Goal: Information Seeking & Learning: Learn about a topic

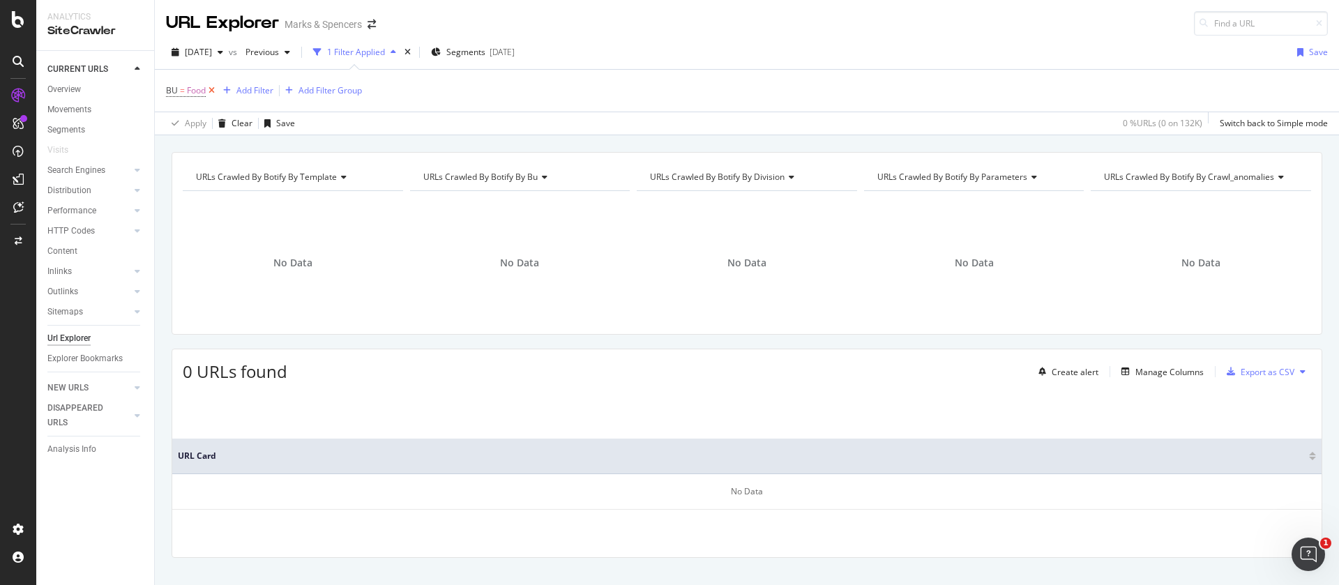
click at [210, 90] on icon at bounding box center [212, 91] width 12 height 14
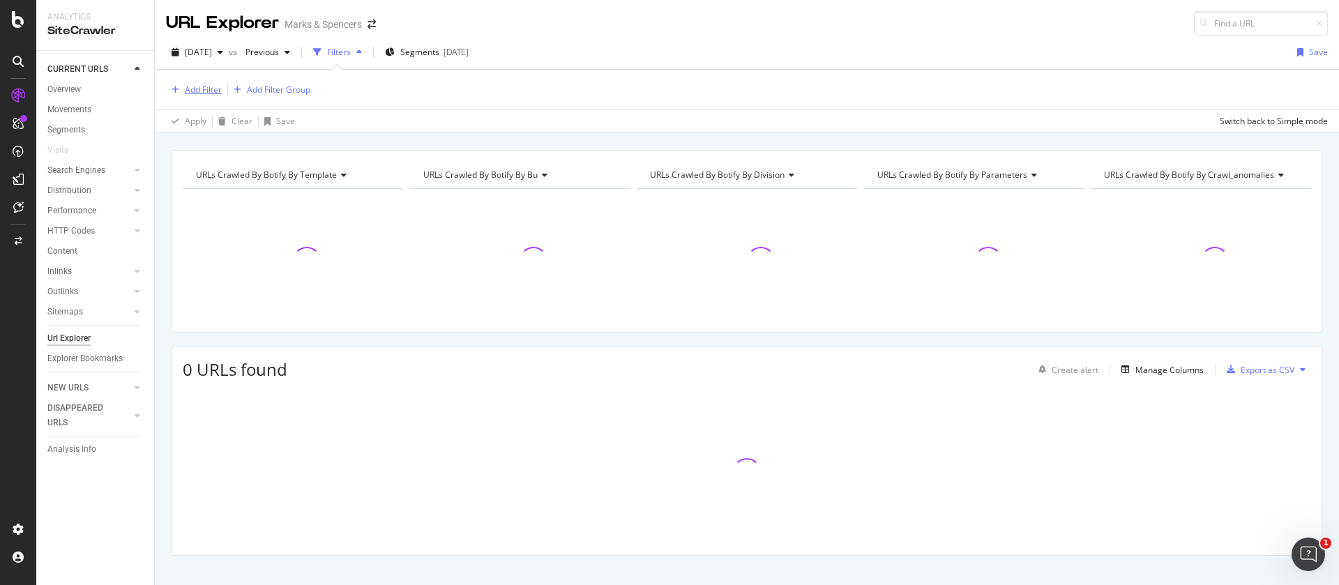
click at [194, 87] on div "Add Filter" at bounding box center [203, 90] width 37 height 12
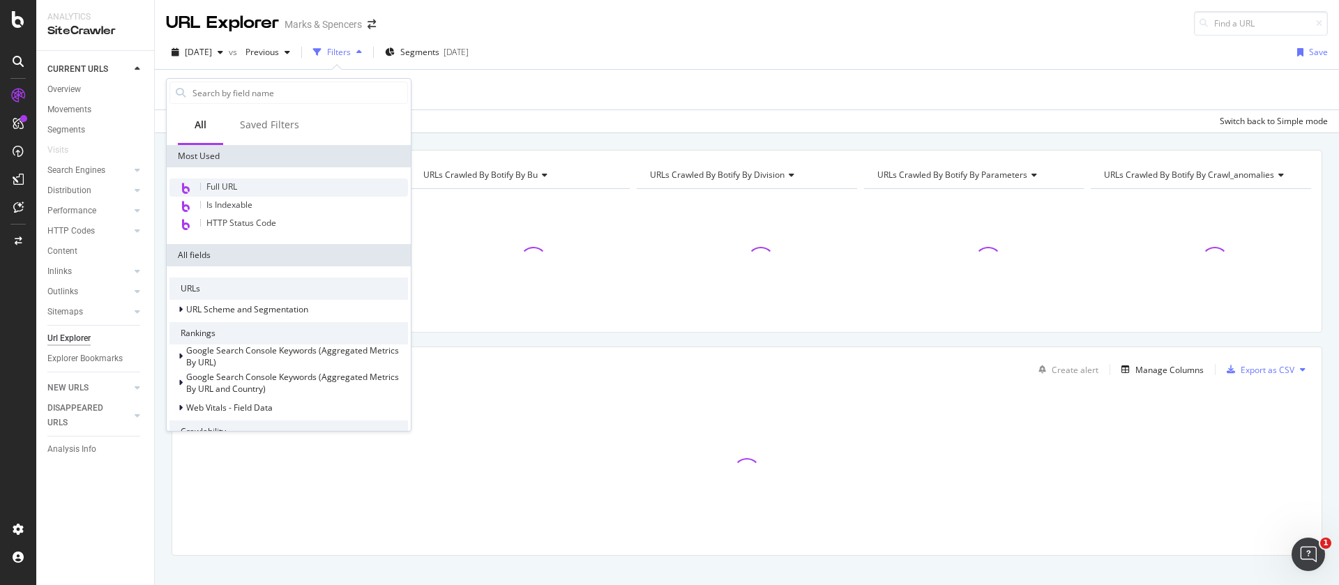
click at [221, 188] on span "Full URL" at bounding box center [221, 187] width 31 height 12
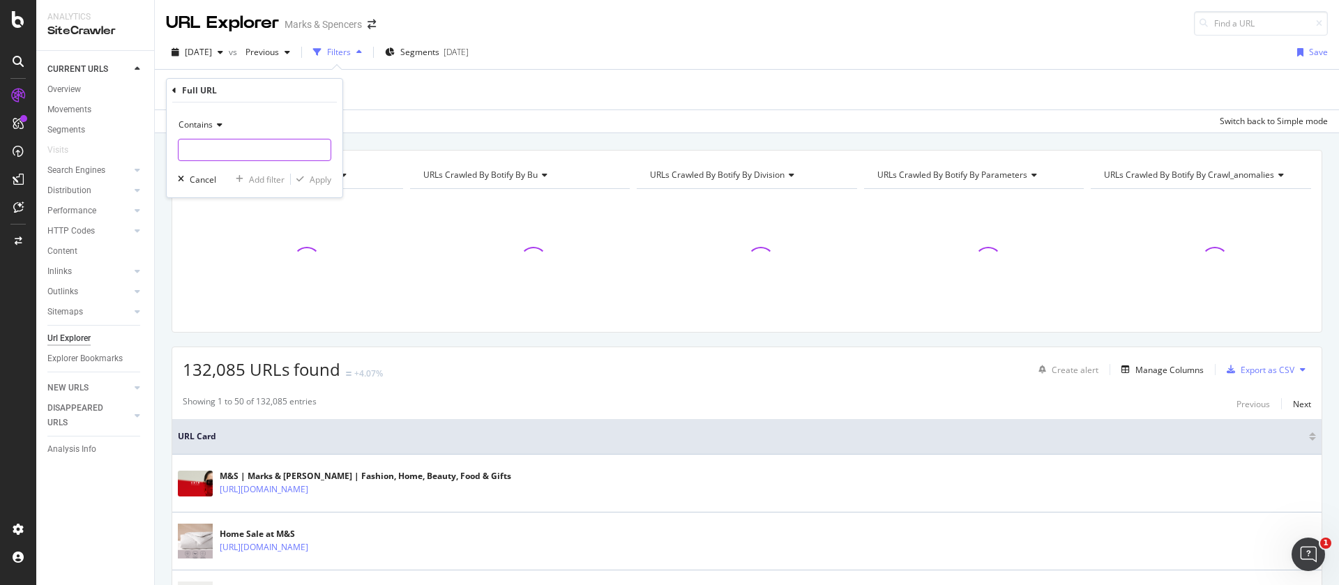
click at [217, 148] on input "text" at bounding box center [255, 150] width 152 height 22
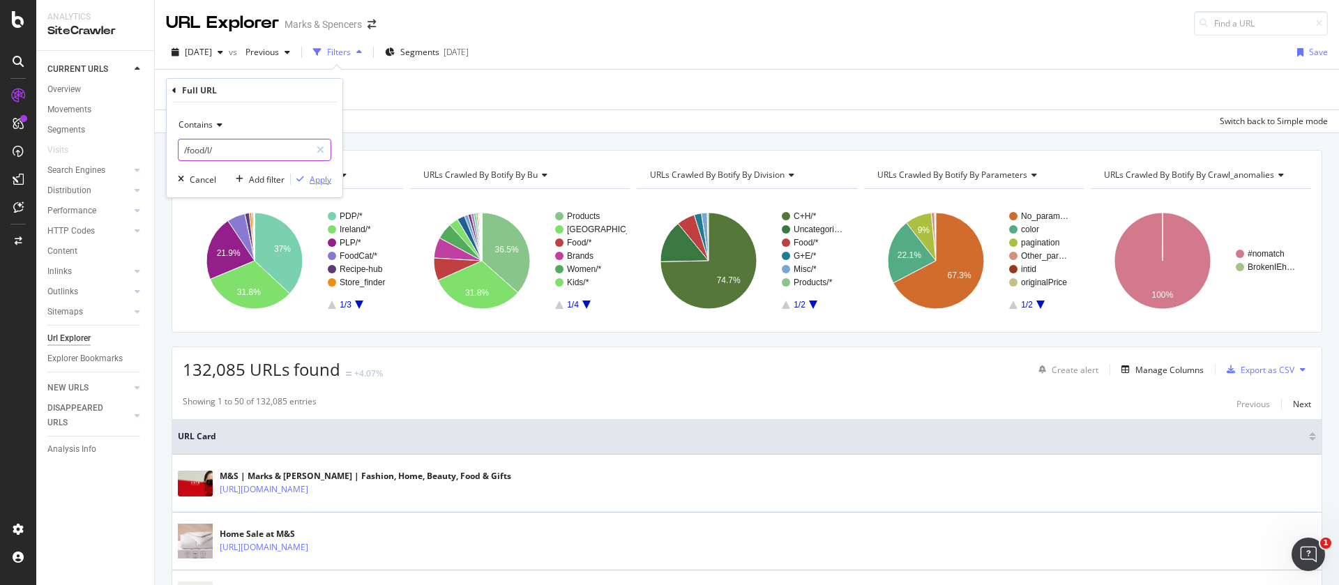
type input "/food/l/"
click at [319, 179] on div "Apply" at bounding box center [321, 180] width 22 height 12
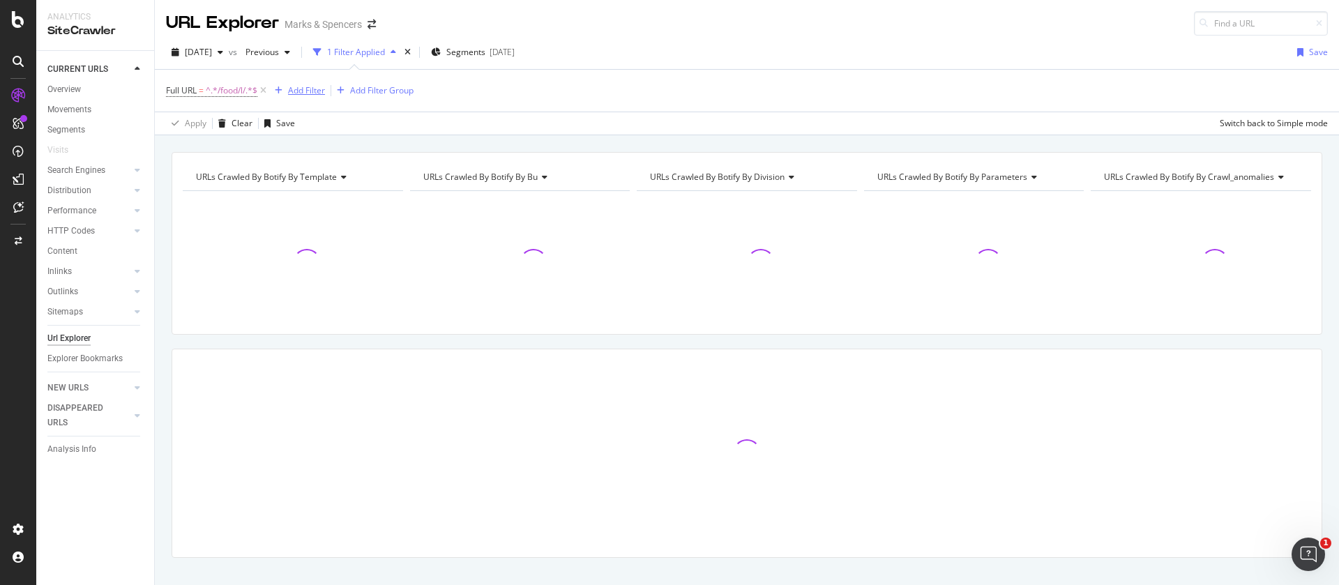
click at [308, 93] on div "Add Filter" at bounding box center [306, 90] width 37 height 12
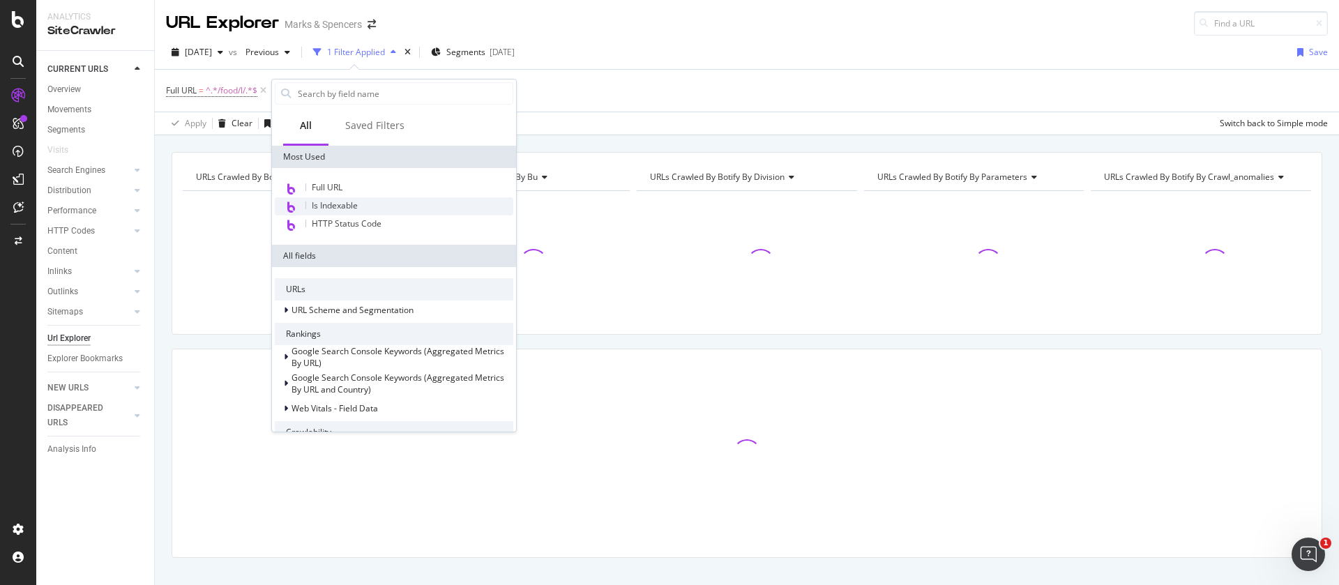
click at [343, 205] on span "Is Indexable" at bounding box center [335, 205] width 46 height 12
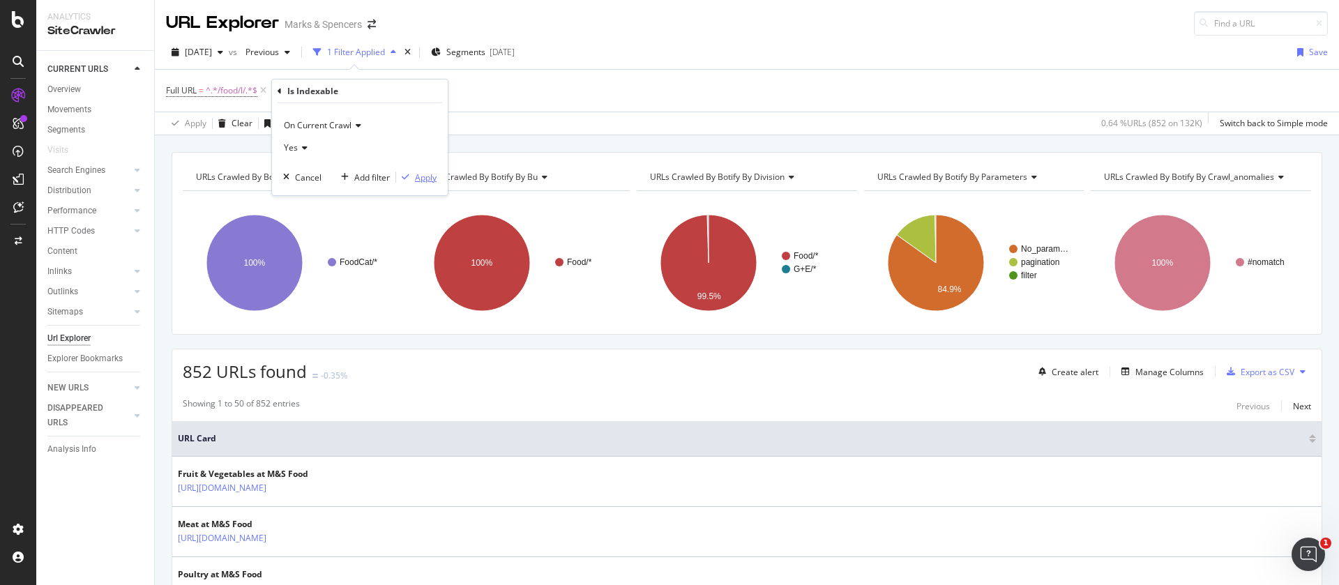
click at [418, 172] on div "Apply" at bounding box center [426, 178] width 22 height 12
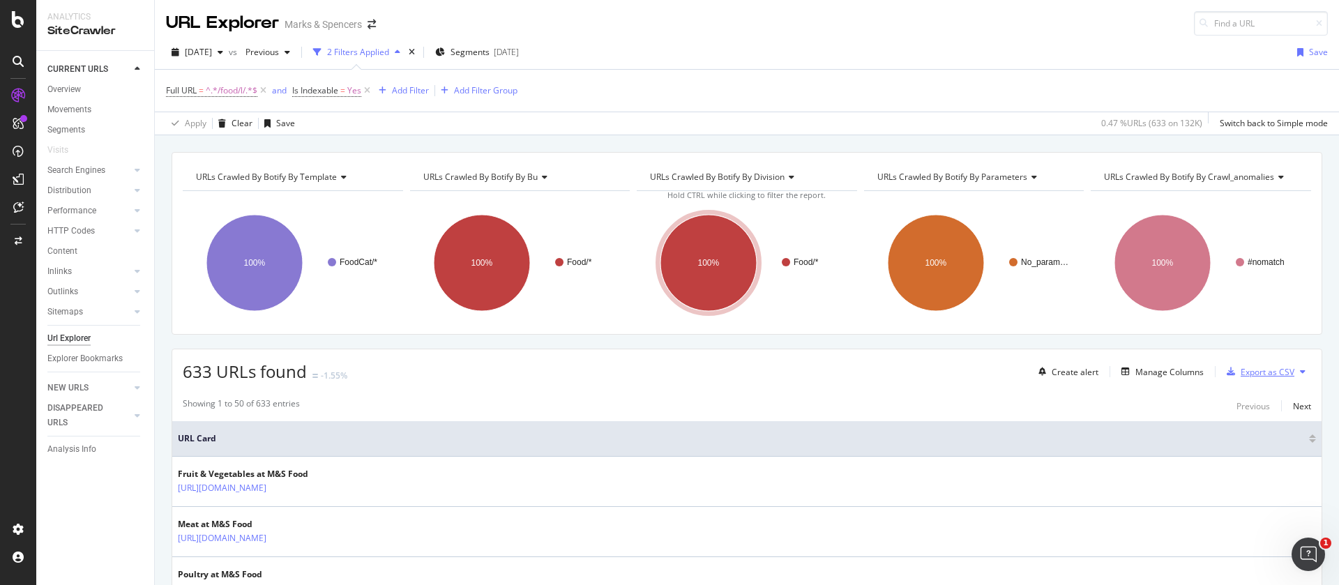
click at [1275, 368] on div "Export as CSV" at bounding box center [1268, 372] width 54 height 12
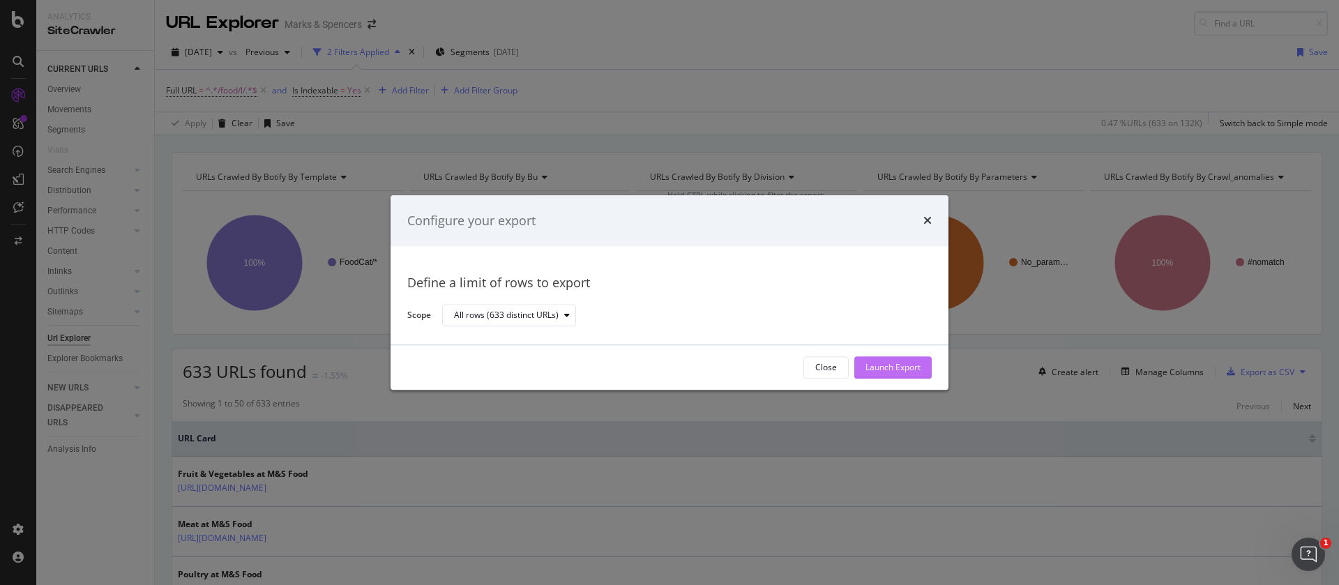
click at [877, 365] on div "Launch Export" at bounding box center [892, 368] width 55 height 12
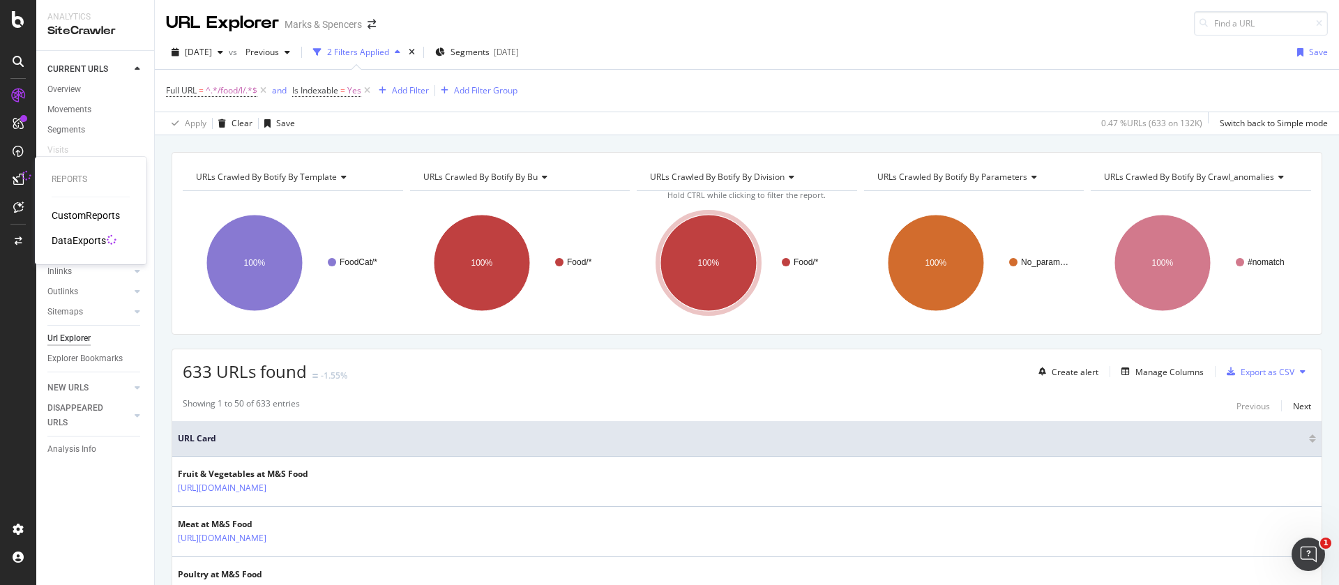
click at [66, 241] on div "DataExports" at bounding box center [79, 241] width 54 height 14
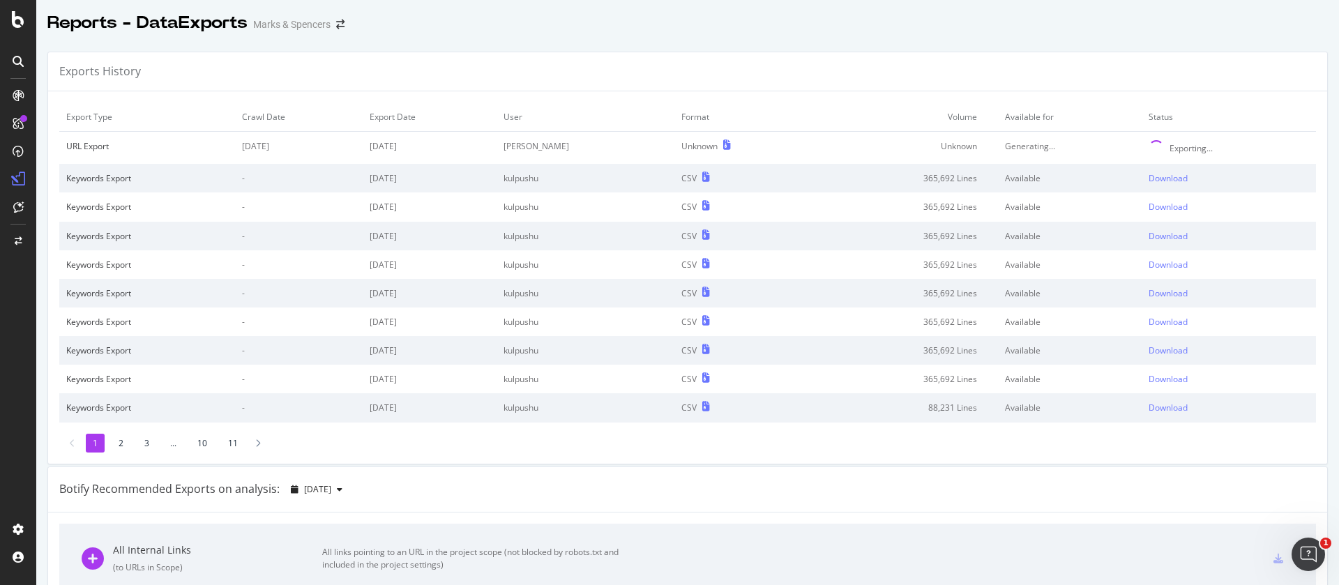
click at [848, 25] on div "Reports - DataExports Marks & Spencers" at bounding box center [687, 17] width 1303 height 35
click at [74, 154] on div "SiteCrawler" at bounding box center [77, 157] width 50 height 14
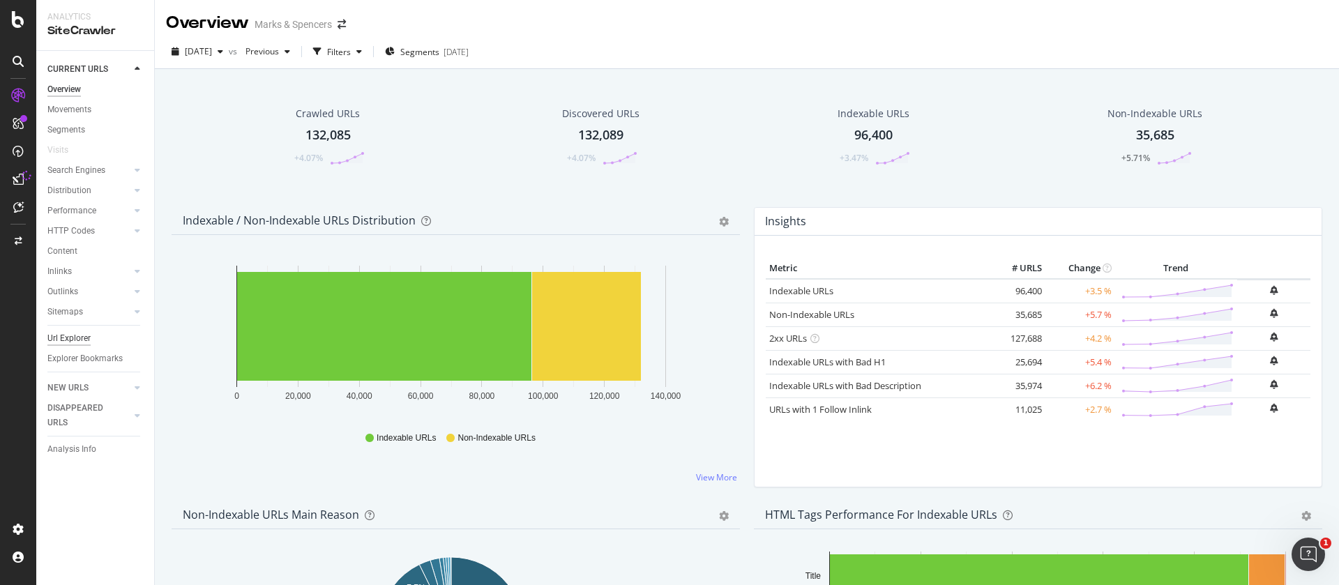
click at [77, 340] on div "Url Explorer" at bounding box center [68, 338] width 43 height 15
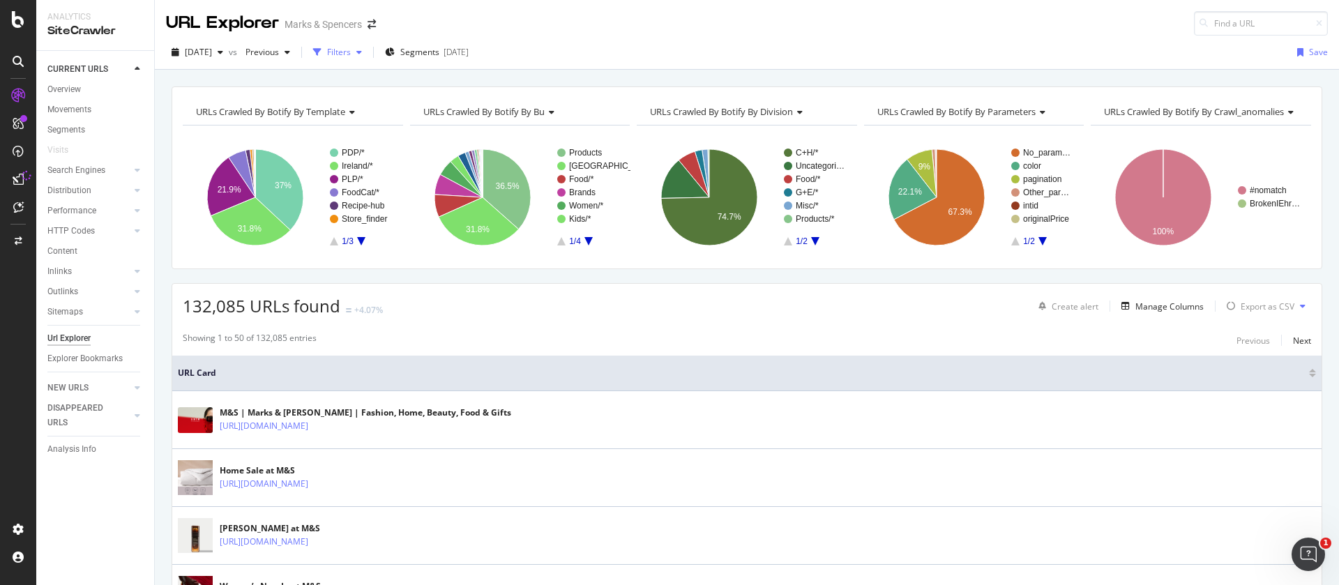
click at [351, 56] on div "Filters" at bounding box center [339, 52] width 24 height 12
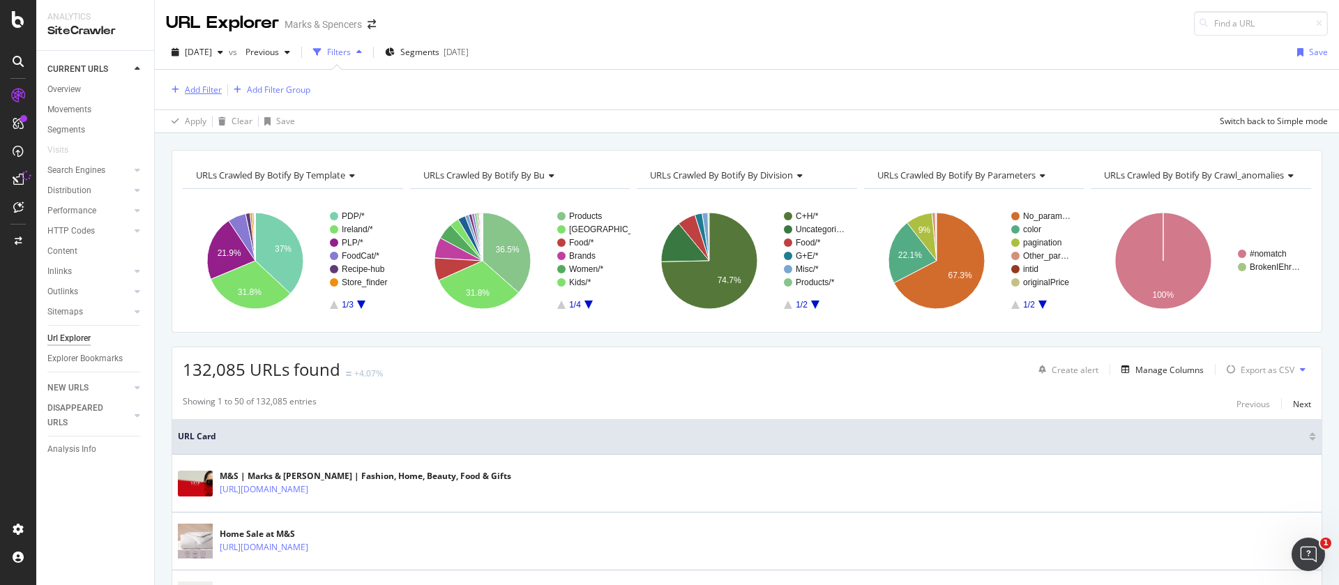
click at [172, 86] on icon "button" at bounding box center [176, 90] width 8 height 8
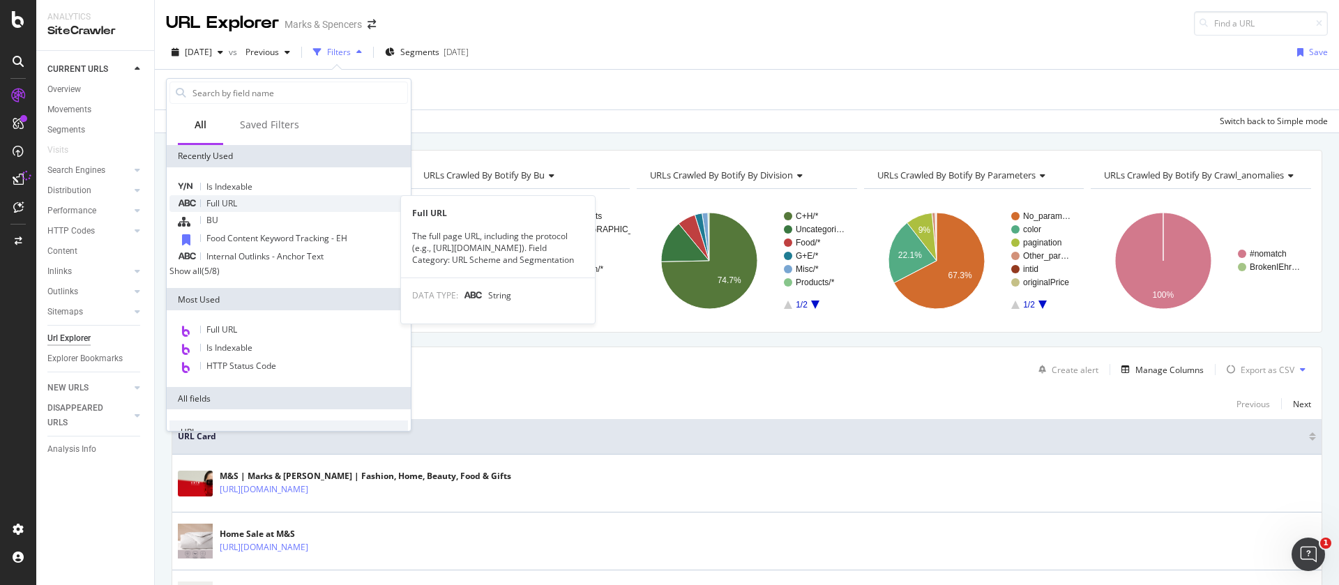
click at [222, 199] on span "Full URL" at bounding box center [221, 203] width 31 height 12
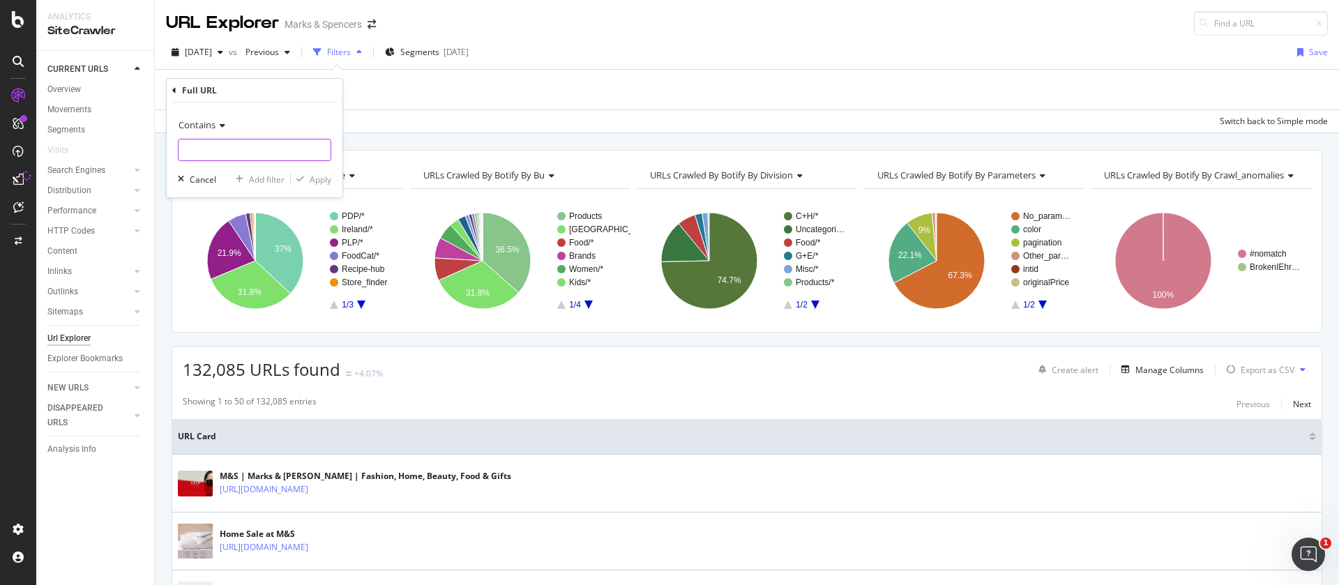
click at [203, 151] on input "text" at bounding box center [255, 150] width 152 height 22
type input "/food/l/"
click at [310, 182] on div "Apply" at bounding box center [321, 180] width 22 height 12
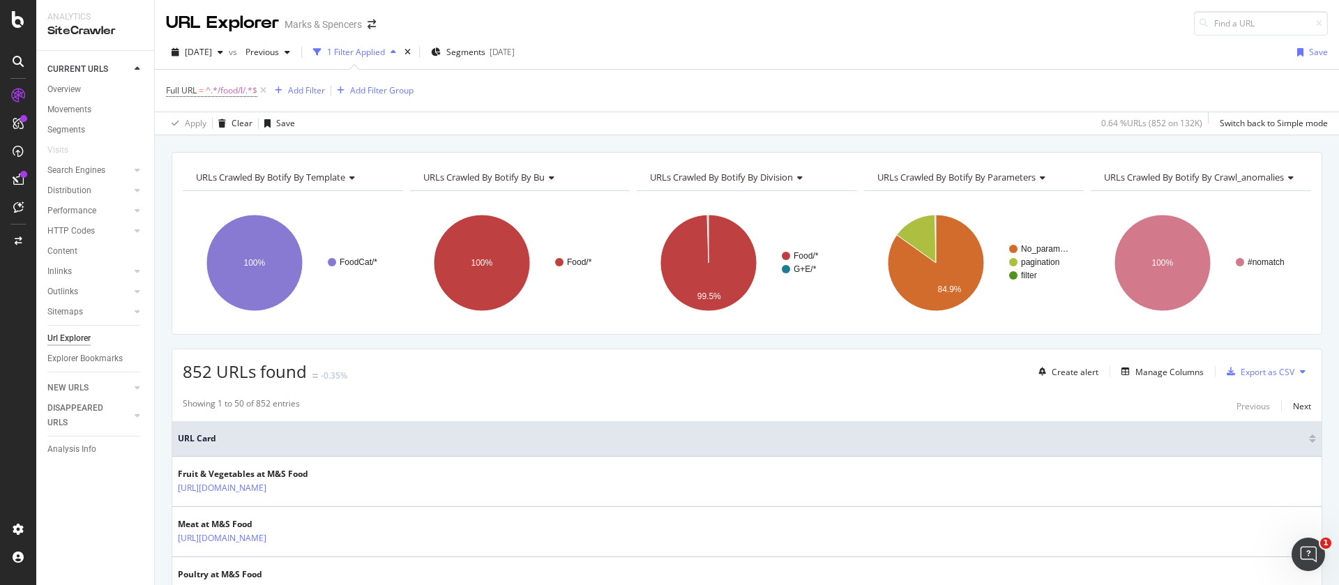
click at [18, 178] on icon at bounding box center [18, 179] width 11 height 11
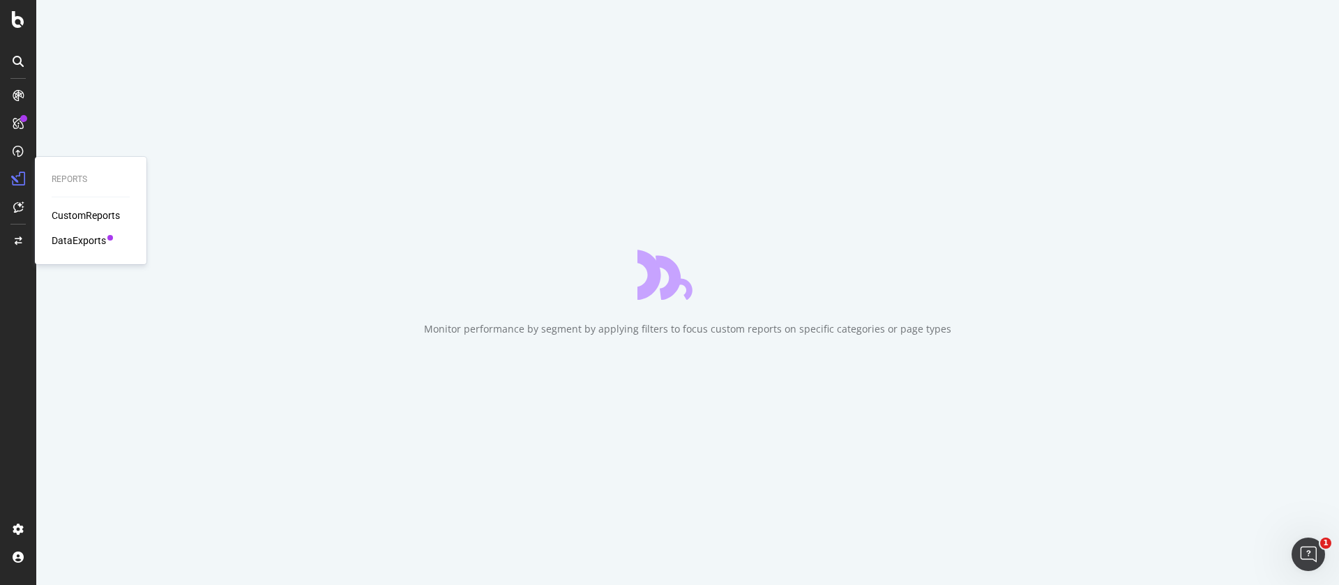
click at [85, 241] on div "DataExports" at bounding box center [79, 241] width 54 height 14
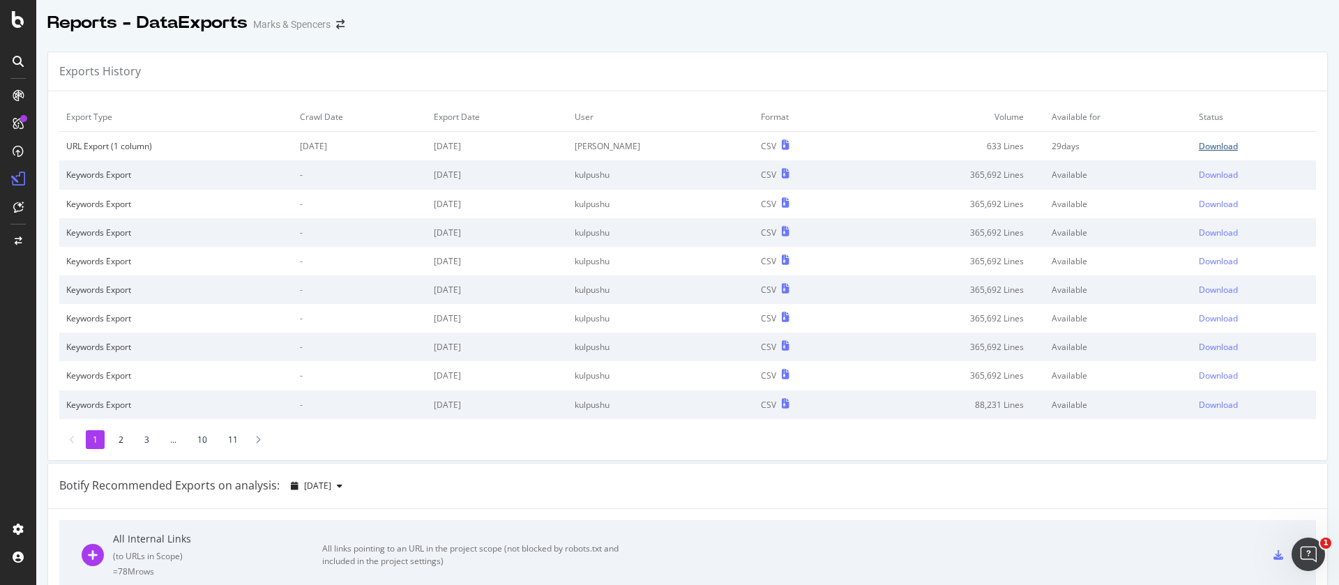
click at [1199, 142] on div "Download" at bounding box center [1218, 146] width 39 height 12
click at [94, 162] on div "SiteCrawler" at bounding box center [77, 157] width 50 height 14
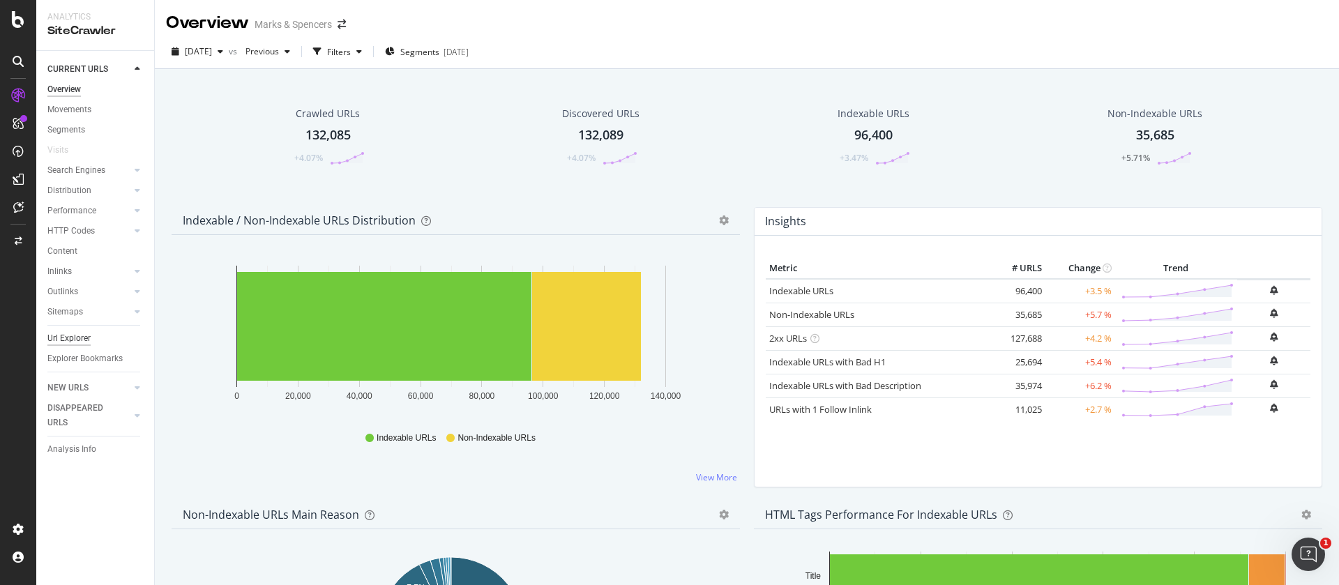
click at [74, 335] on div "Url Explorer" at bounding box center [68, 338] width 43 height 15
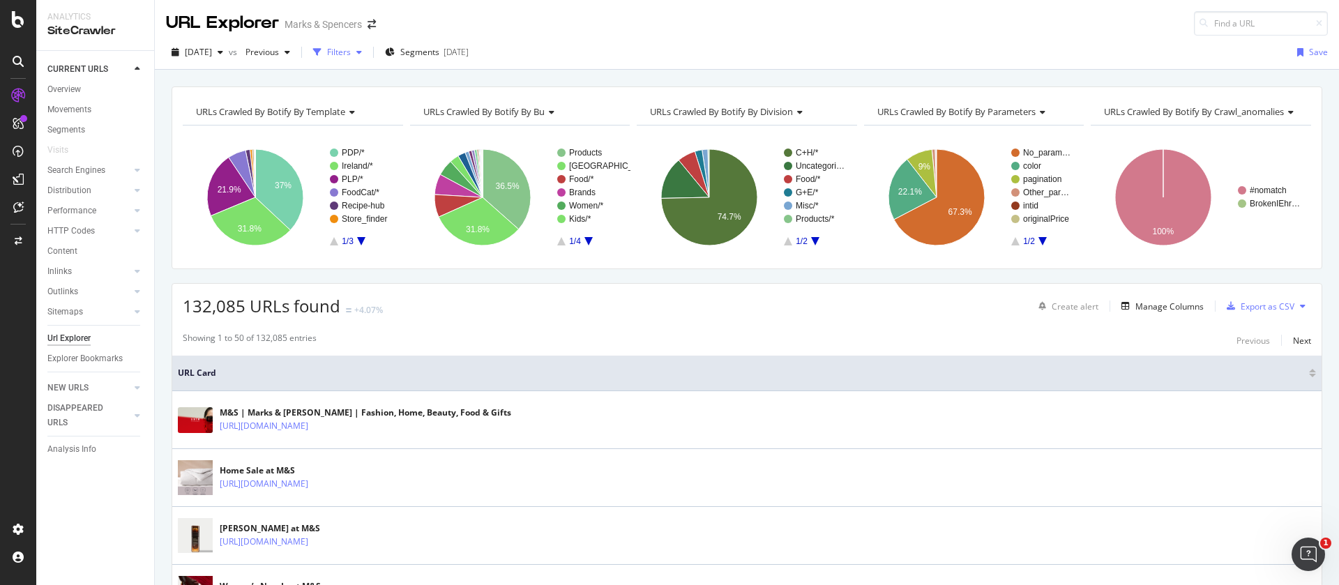
click at [351, 55] on div "Filters" at bounding box center [339, 52] width 24 height 12
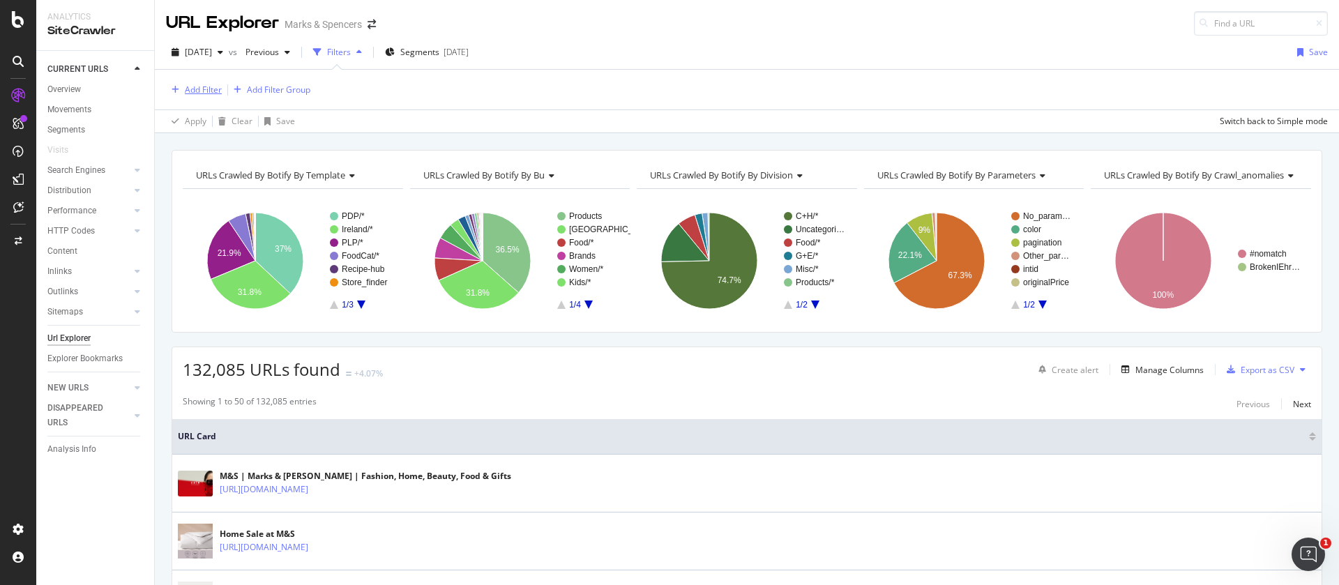
click at [209, 93] on div "Add Filter" at bounding box center [203, 90] width 37 height 12
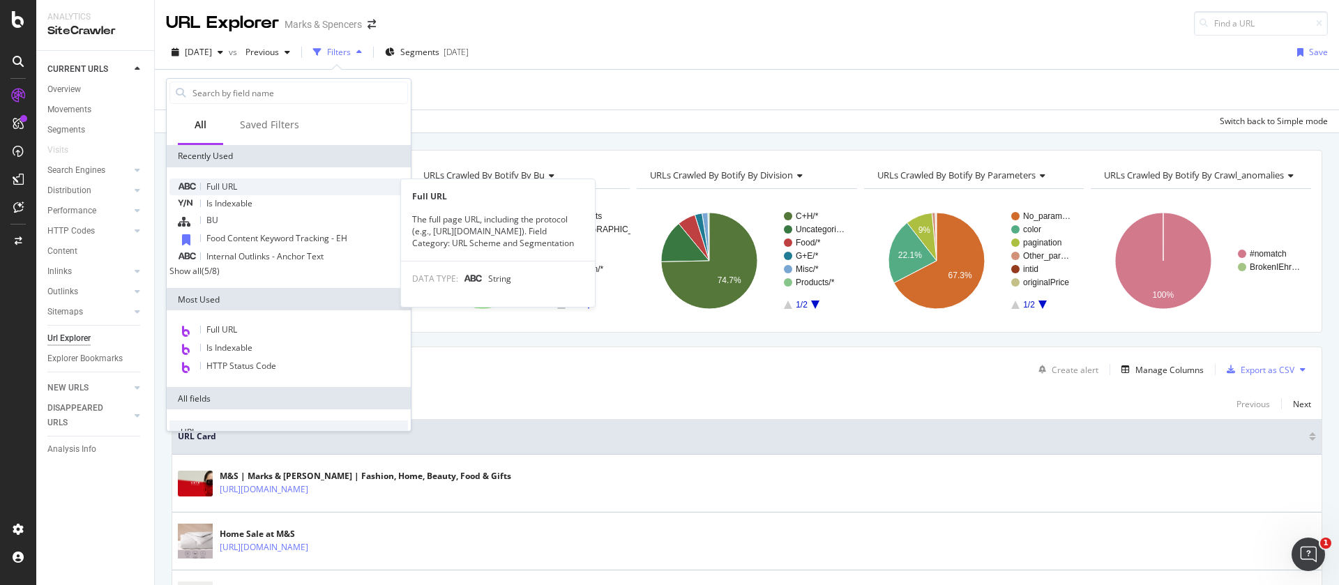
click at [217, 183] on span "Full URL" at bounding box center [221, 187] width 31 height 12
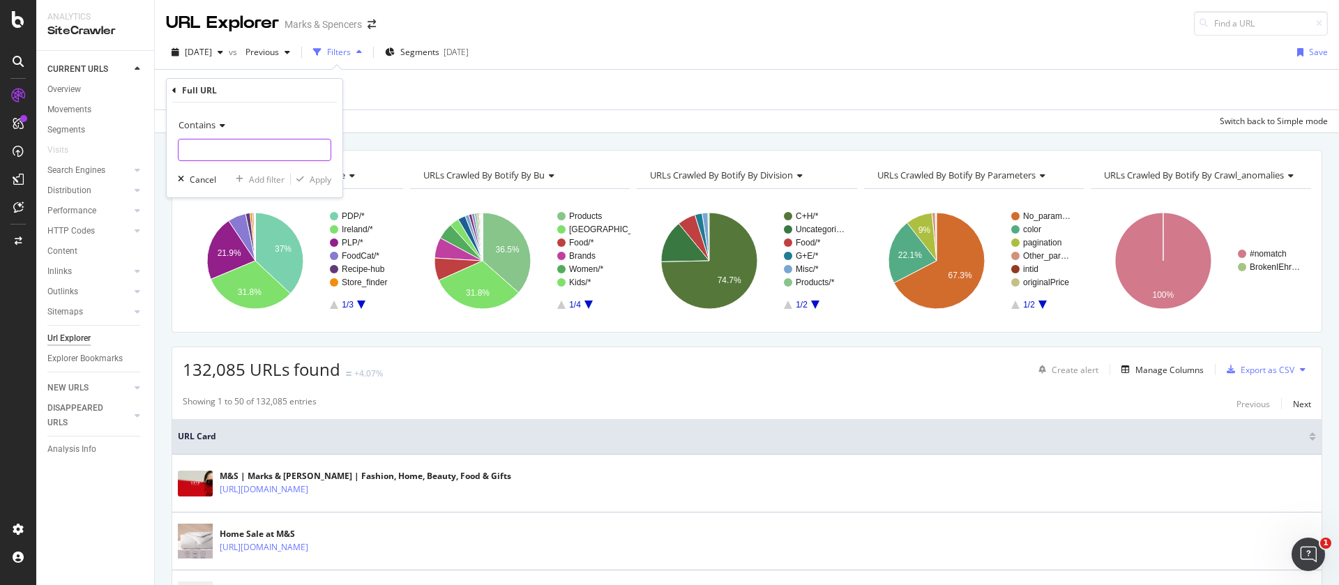
click at [209, 150] on input "text" at bounding box center [255, 150] width 152 height 22
type input "/food/l/"
click at [317, 181] on div "Apply" at bounding box center [321, 180] width 22 height 12
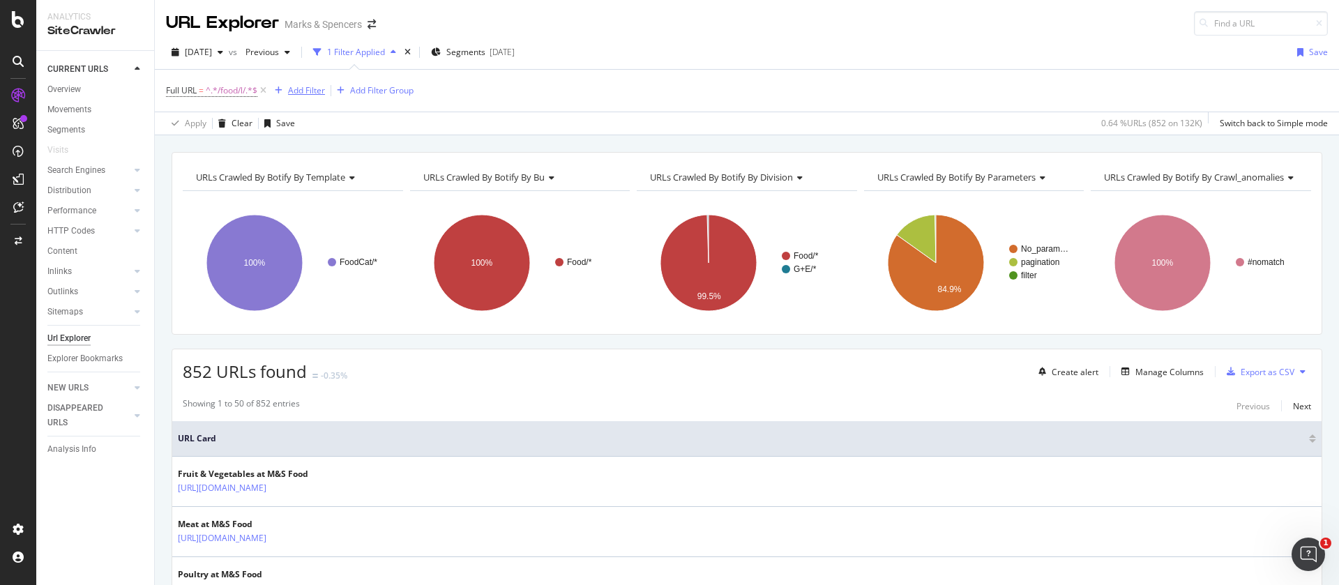
click at [307, 94] on div "Add Filter" at bounding box center [306, 90] width 37 height 12
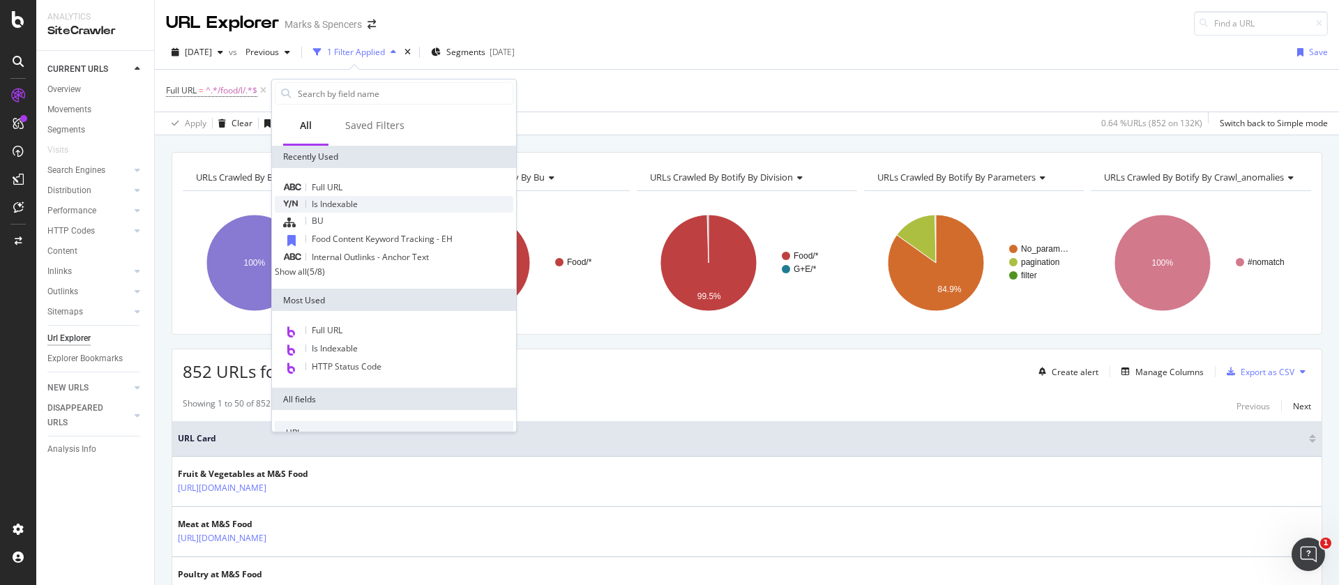
click at [326, 208] on span "Is Indexable" at bounding box center [335, 204] width 46 height 12
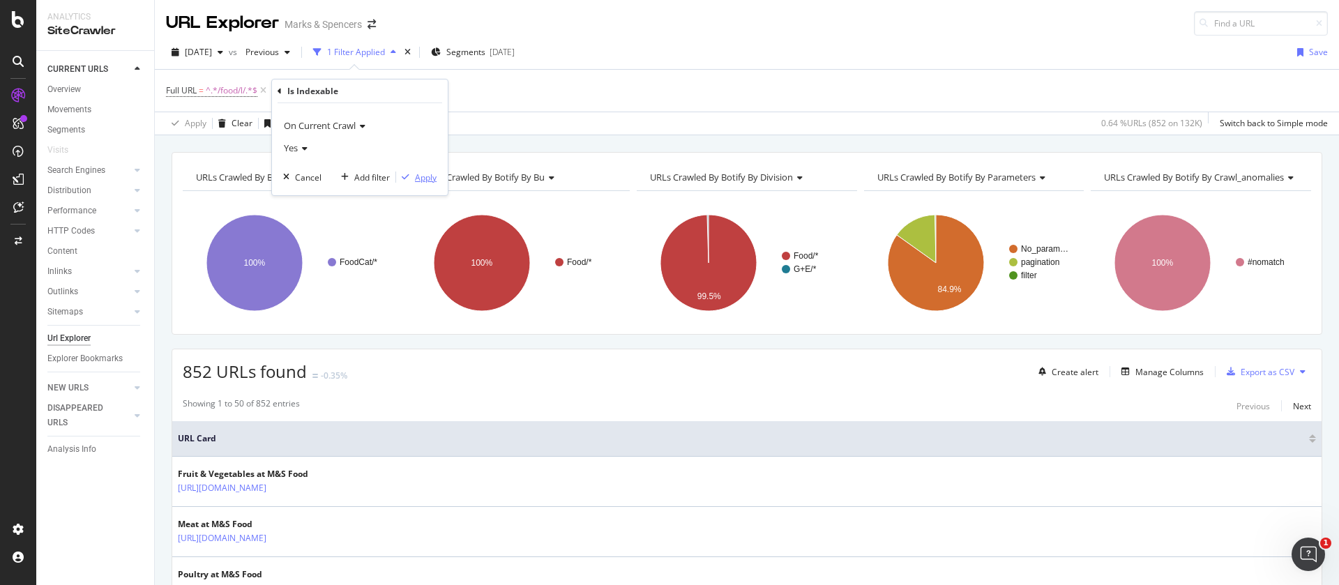
click at [420, 177] on div "Apply" at bounding box center [426, 178] width 22 height 12
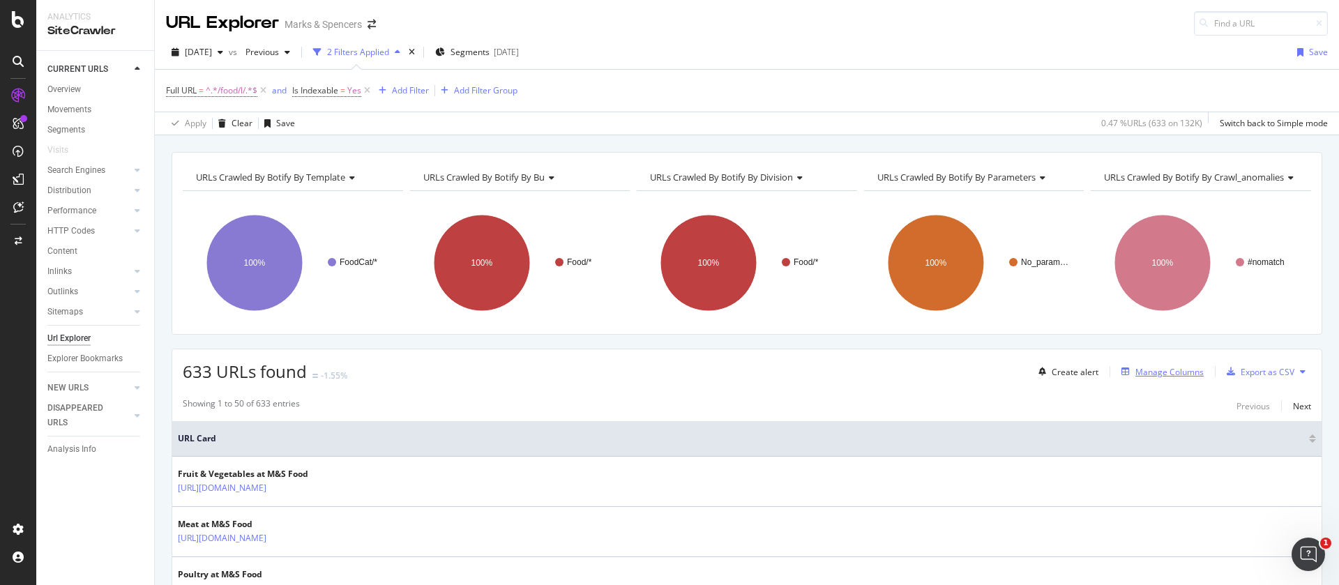
click at [1164, 371] on div "Manage Columns" at bounding box center [1169, 372] width 68 height 12
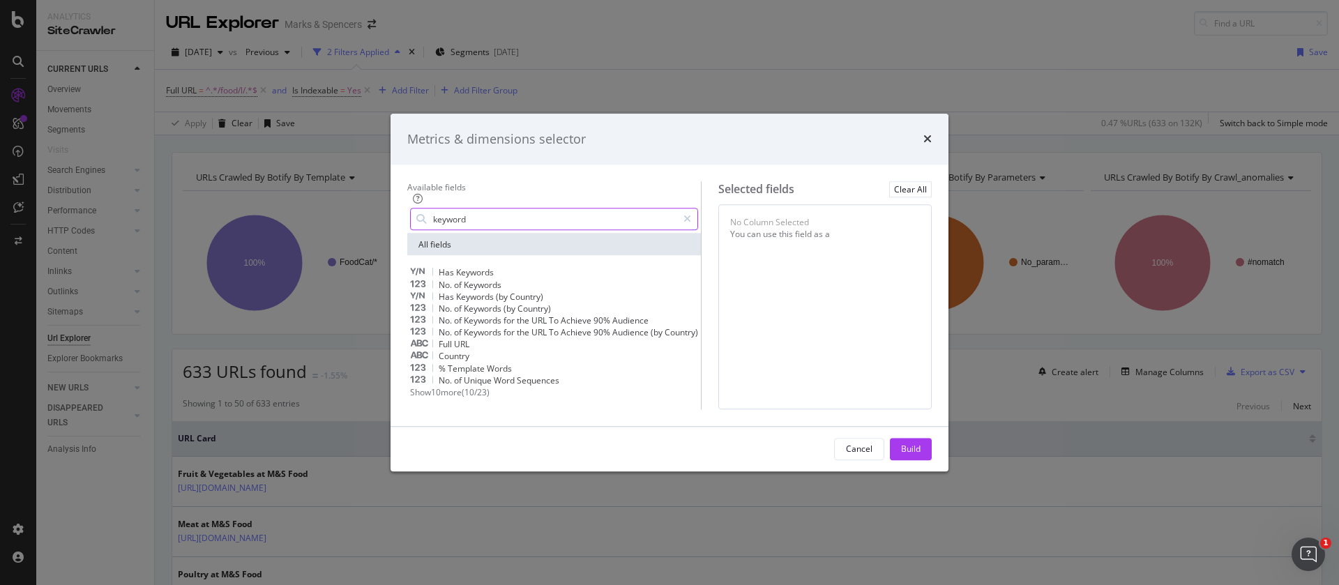
click at [432, 209] on input "keyword" at bounding box center [554, 219] width 245 height 21
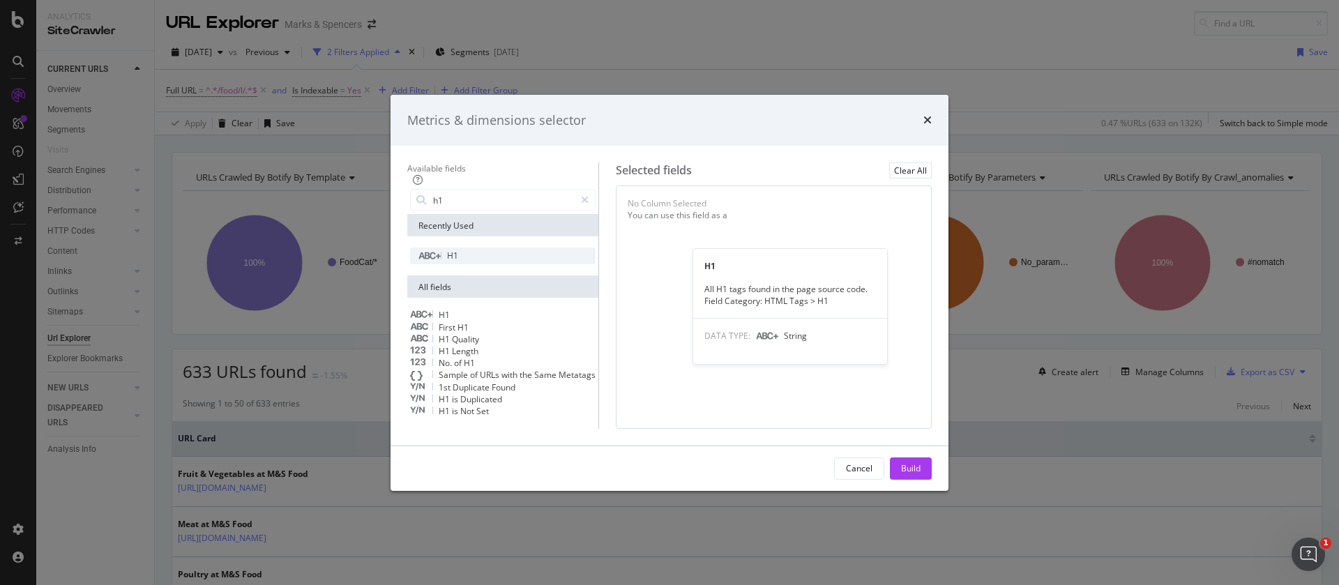
type input "h1"
click at [426, 248] on div "H1" at bounding box center [502, 256] width 185 height 17
click at [920, 479] on div "Build" at bounding box center [911, 468] width 20 height 21
